Goal: Information Seeking & Learning: Learn about a topic

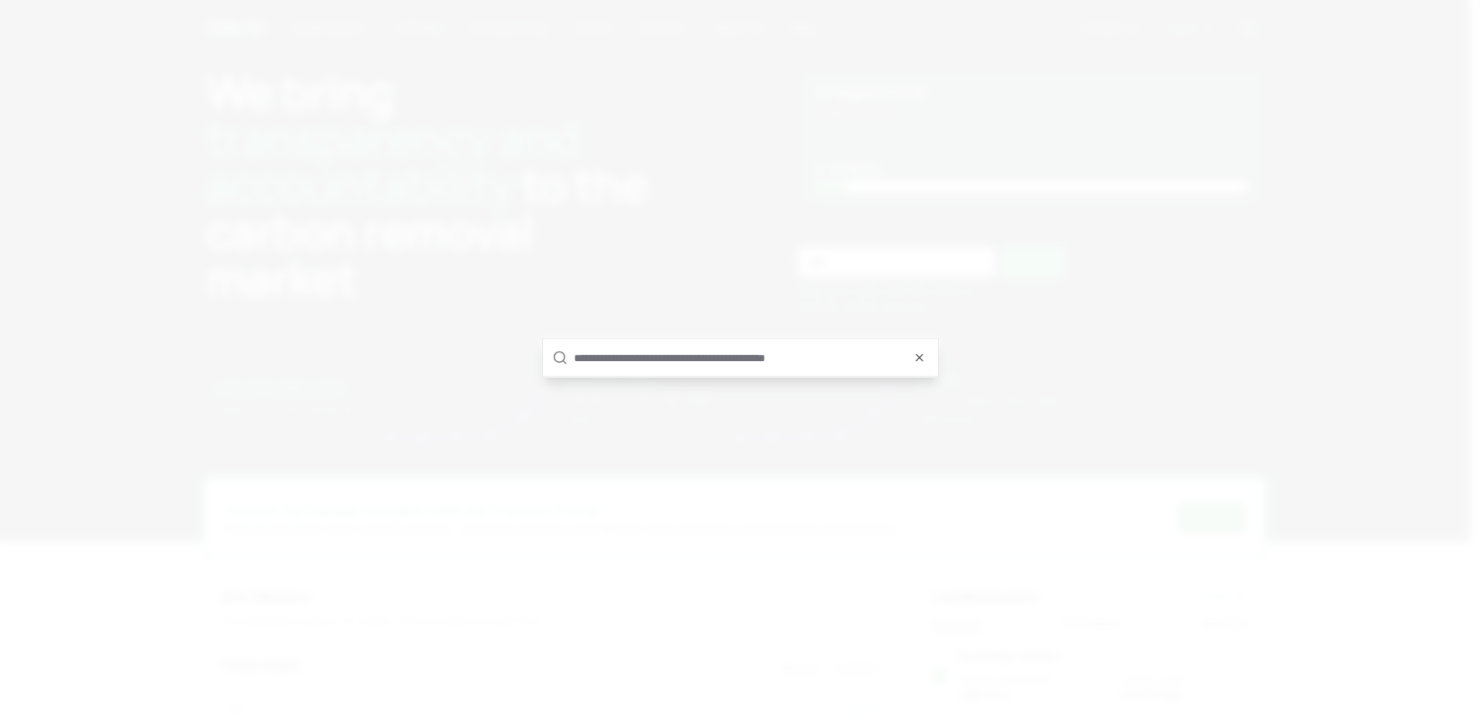
click at [628, 368] on input "text" at bounding box center [751, 357] width 355 height 37
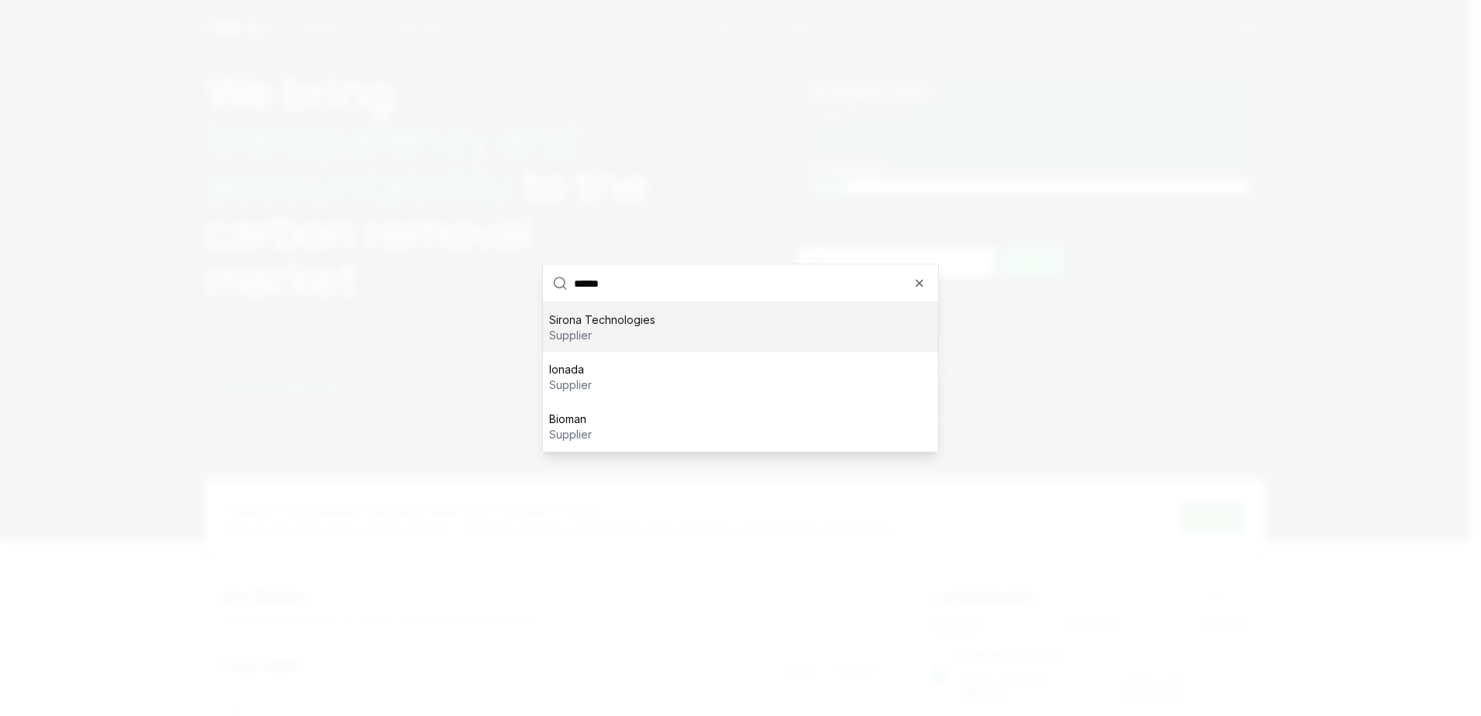
type input "******"
click at [604, 329] on p "supplier" at bounding box center [602, 335] width 106 height 15
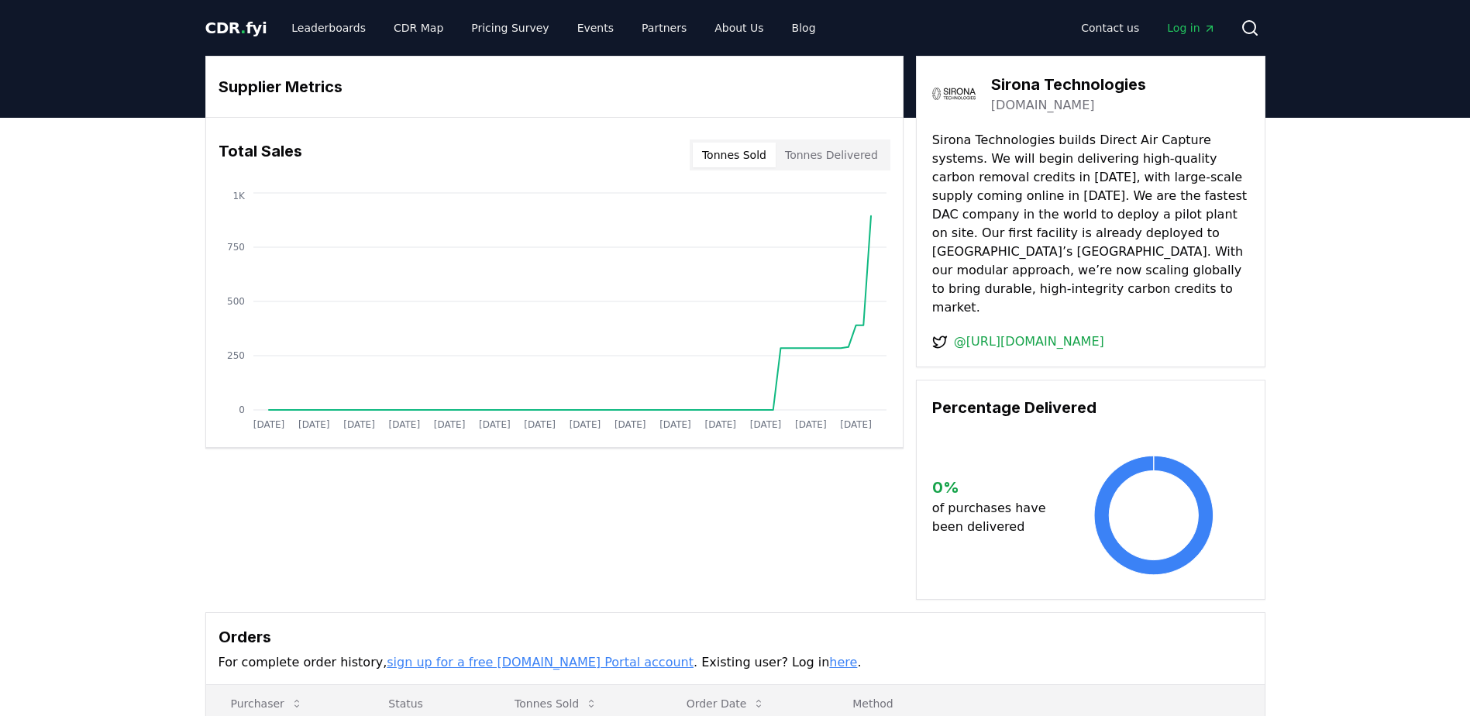
click at [852, 155] on button "Tonnes Delivered" at bounding box center [832, 155] width 112 height 25
click at [221, 26] on span "CDR . fyi" at bounding box center [236, 28] width 62 height 19
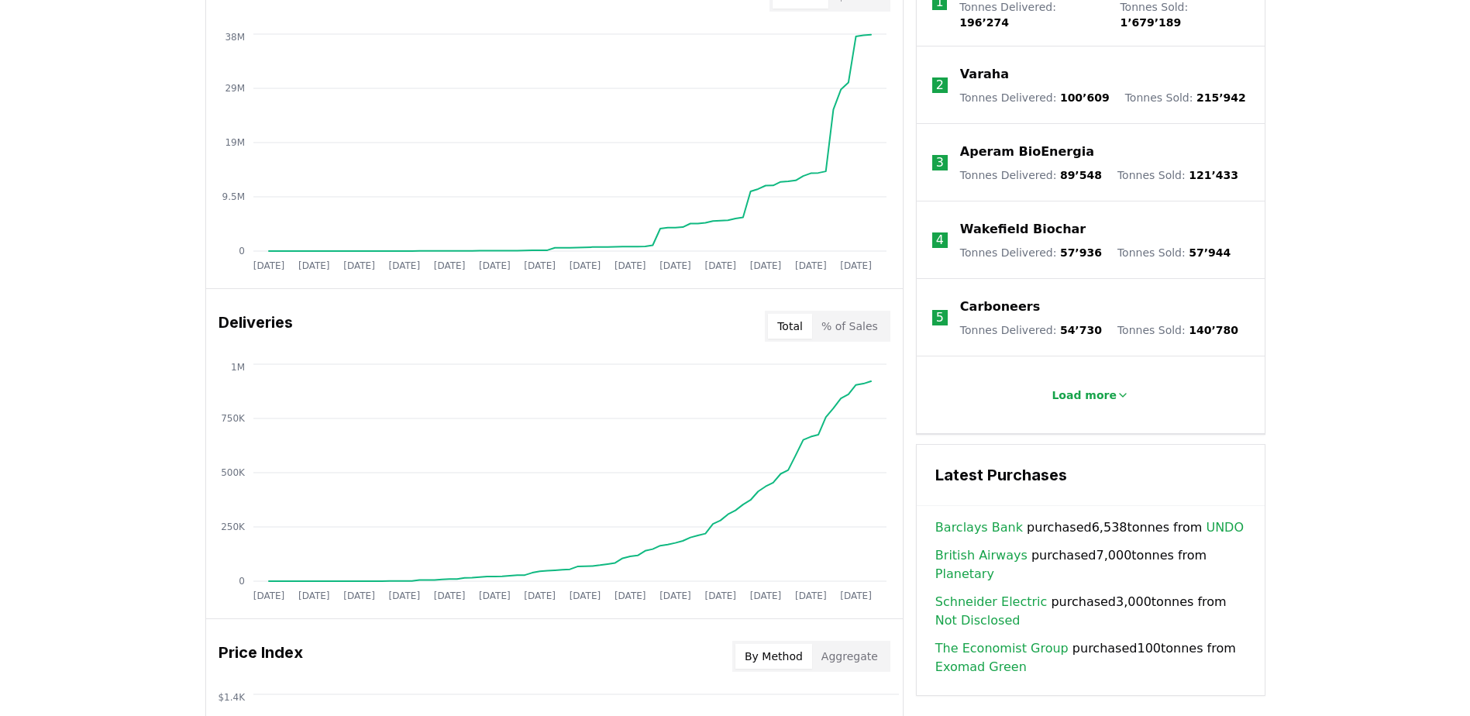
scroll to position [697, 0]
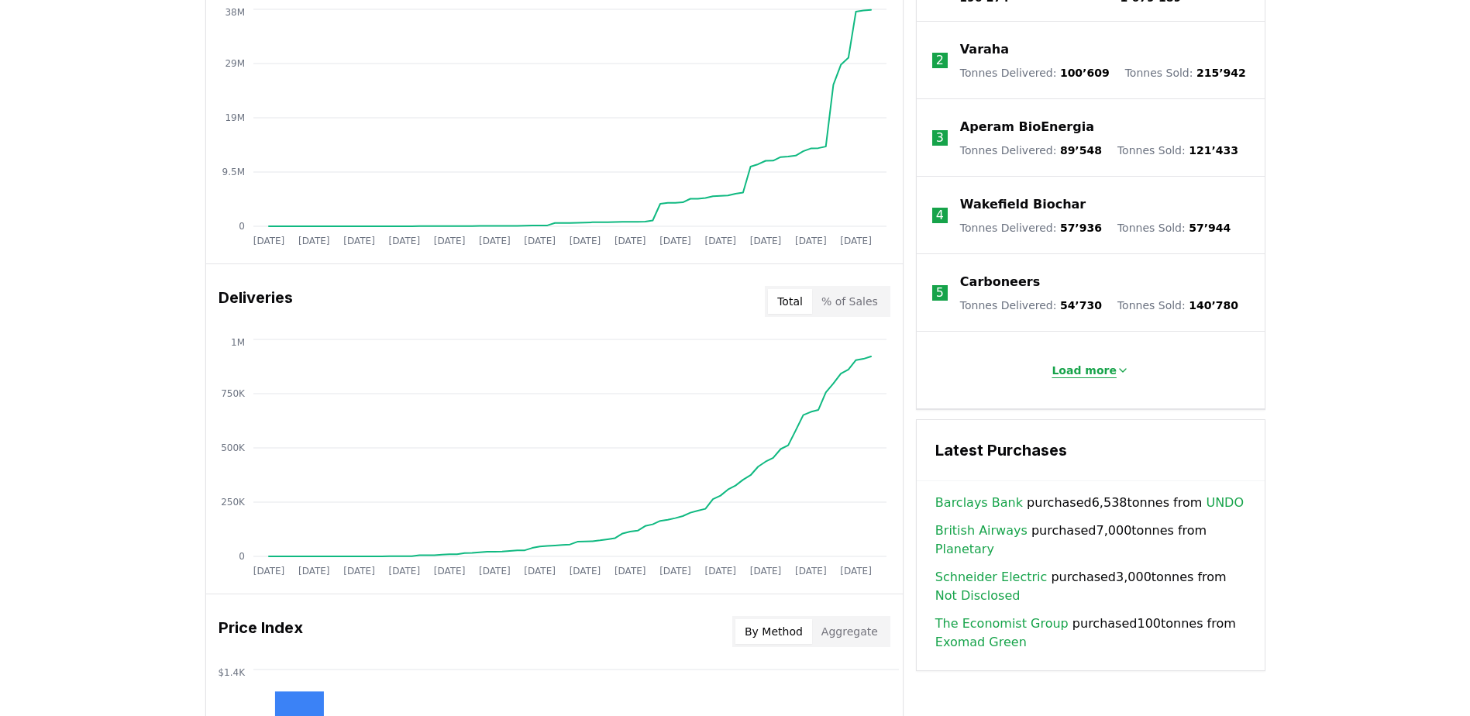
click at [1123, 364] on icon at bounding box center [1123, 370] width 12 height 12
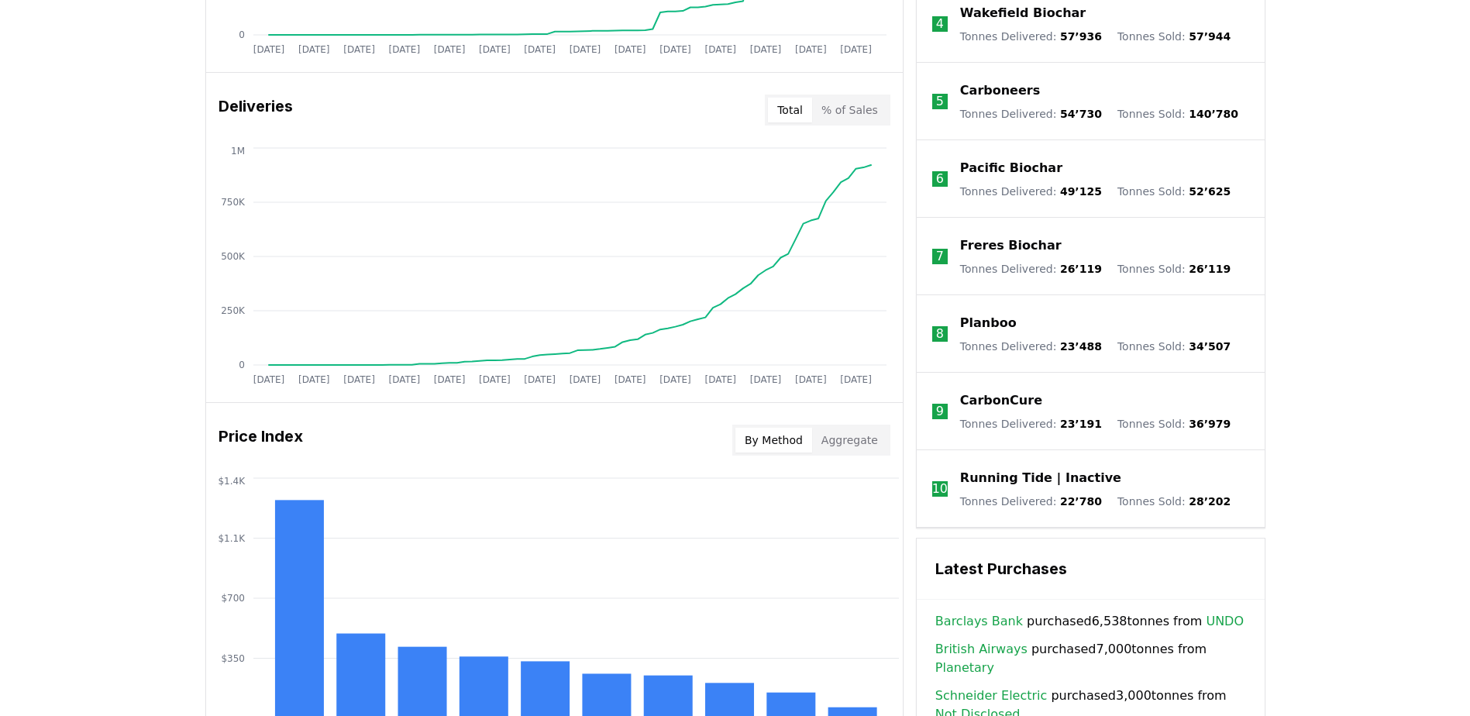
scroll to position [930, 0]
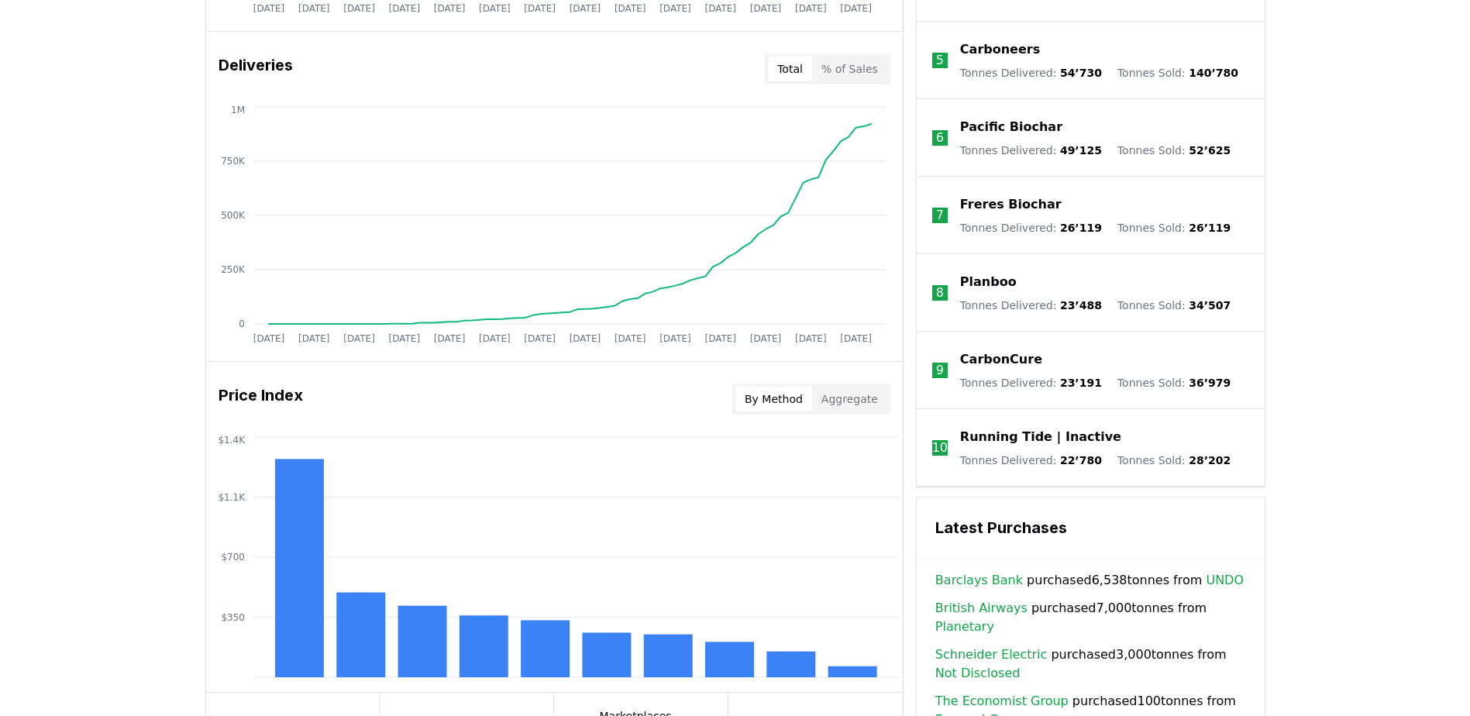
click at [9, 279] on div "Unlock full market insights with our Partner Portal Free to all users with a wo…" at bounding box center [735, 231] width 1470 height 1240
